Goal: Navigation & Orientation: Find specific page/section

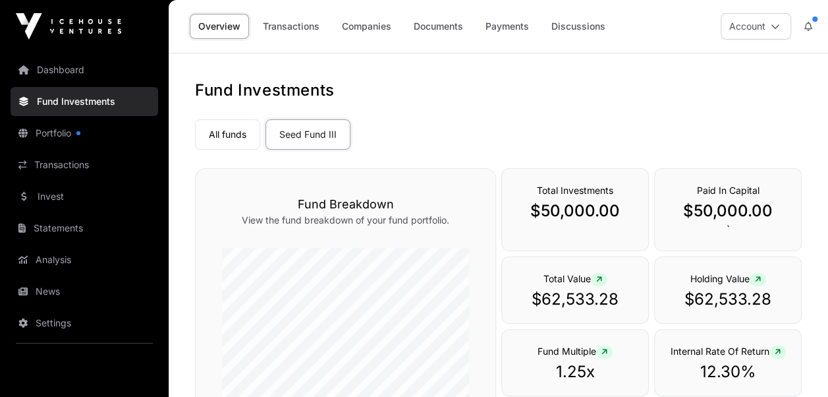
click at [68, 130] on link "Portfolio" at bounding box center [85, 133] width 148 height 29
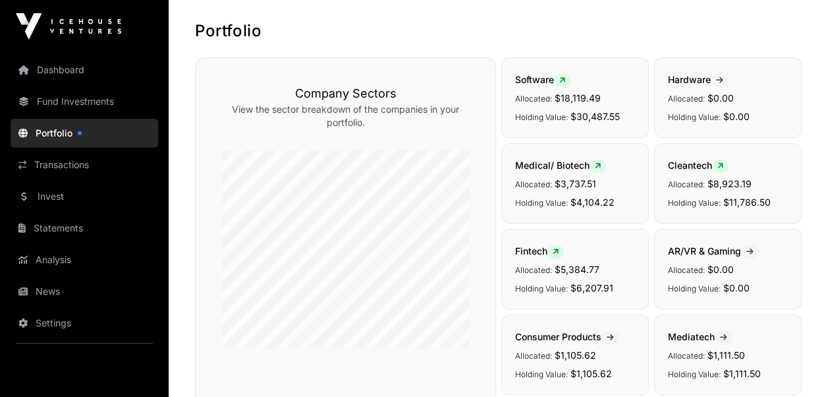
scroll to position [198, 0]
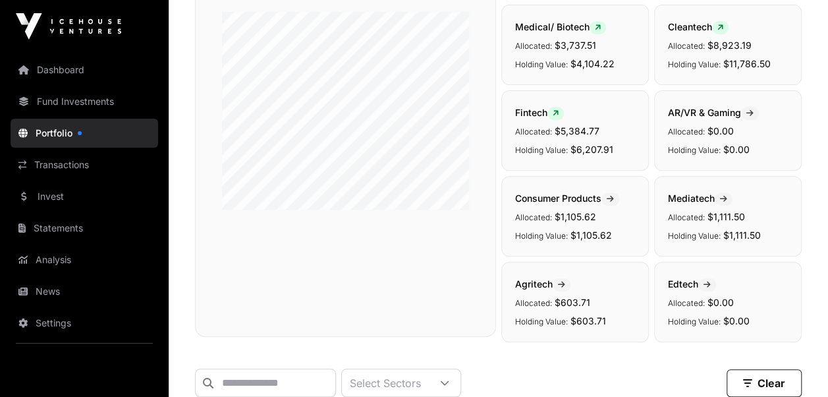
click at [67, 166] on link "Transactions" at bounding box center [85, 164] width 148 height 29
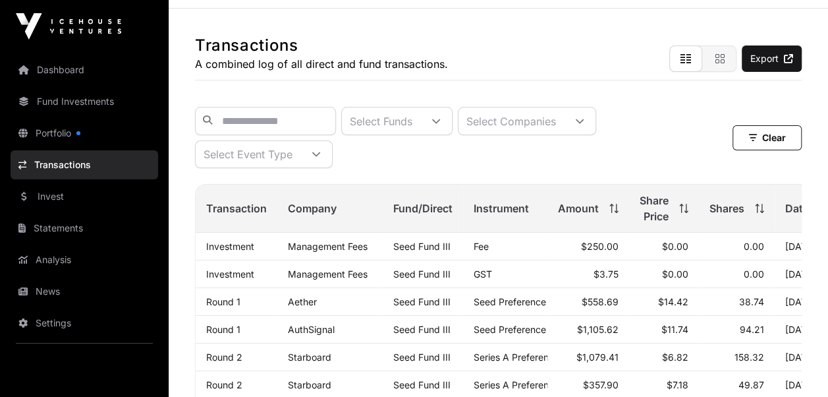
scroll to position [132, 0]
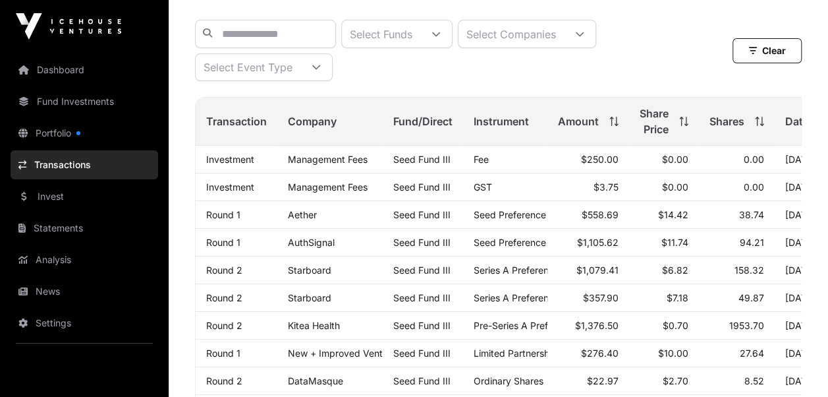
click at [61, 254] on link "Analysis" at bounding box center [85, 259] width 148 height 29
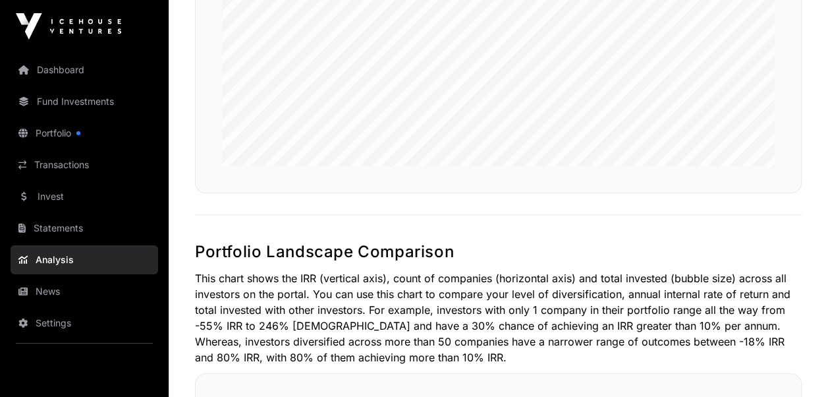
scroll to position [501, 0]
